Goal: Transaction & Acquisition: Download file/media

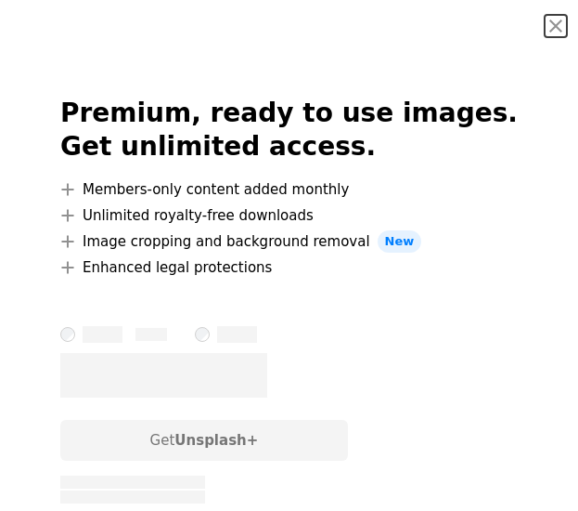
scroll to position [4884, 0]
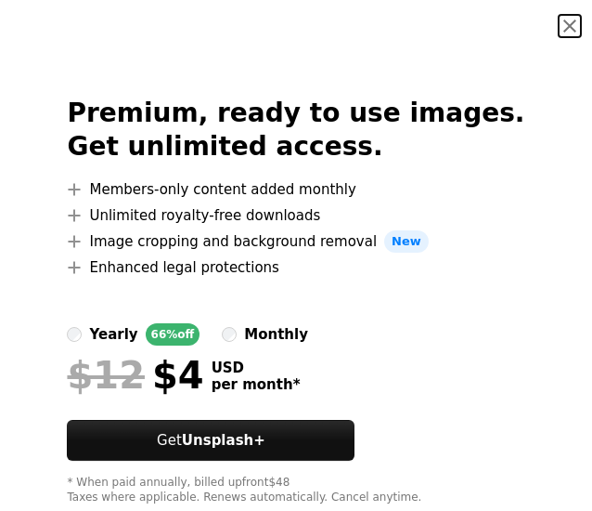
click at [559, 28] on button "An X shape" at bounding box center [570, 26] width 22 height 22
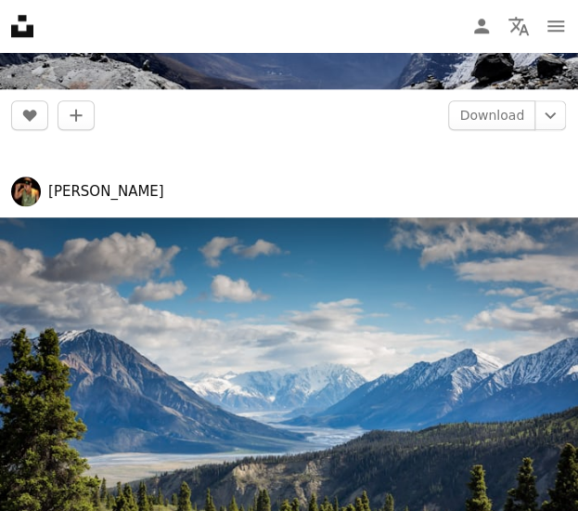
scroll to position [5667, 0]
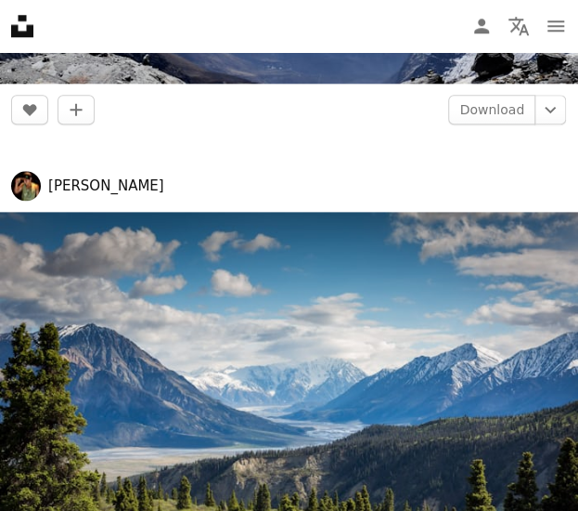
click at [149, 357] on img at bounding box center [289, 405] width 578 height 386
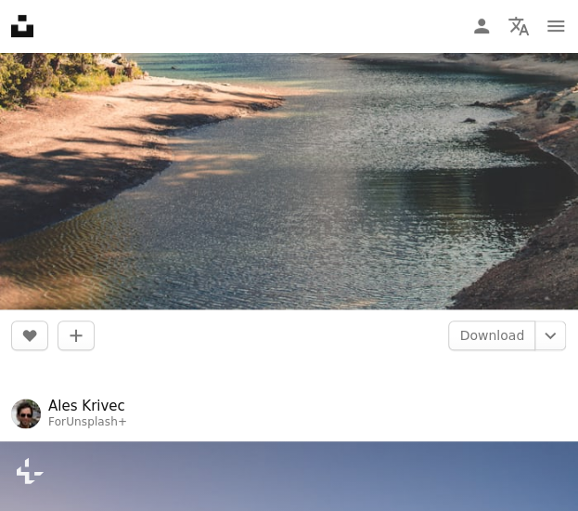
scroll to position [12402, 0]
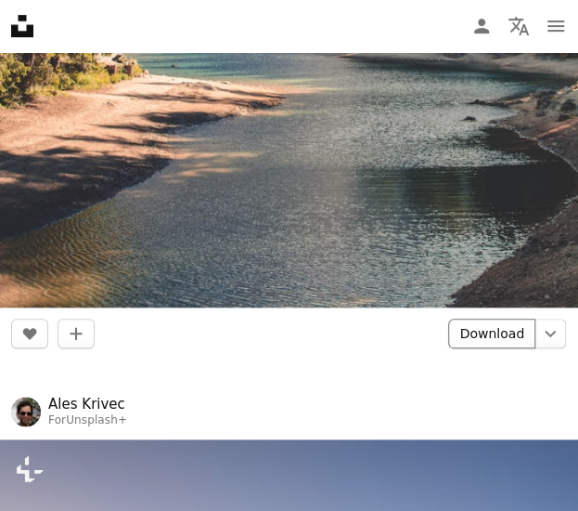
click at [492, 318] on link "Download" at bounding box center [491, 333] width 87 height 30
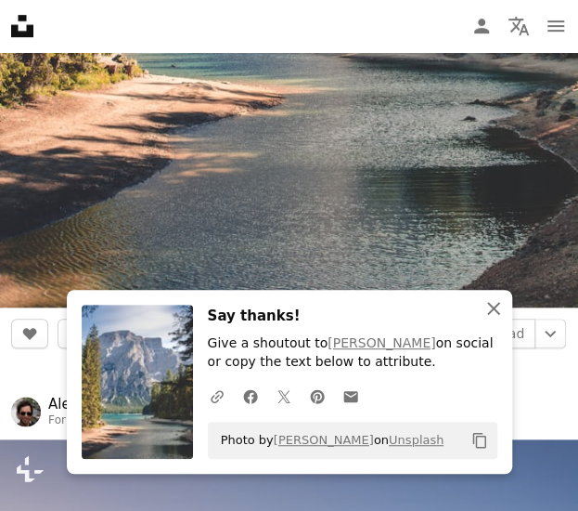
click at [494, 305] on icon "button" at bounding box center [493, 308] width 13 height 13
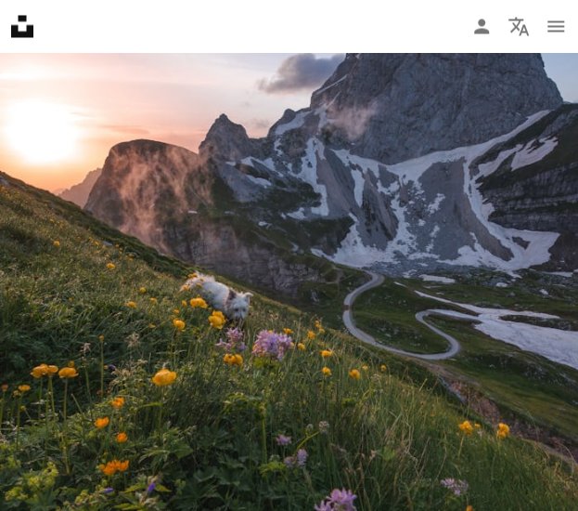
scroll to position [12918, 0]
